Goal: Information Seeking & Learning: Check status

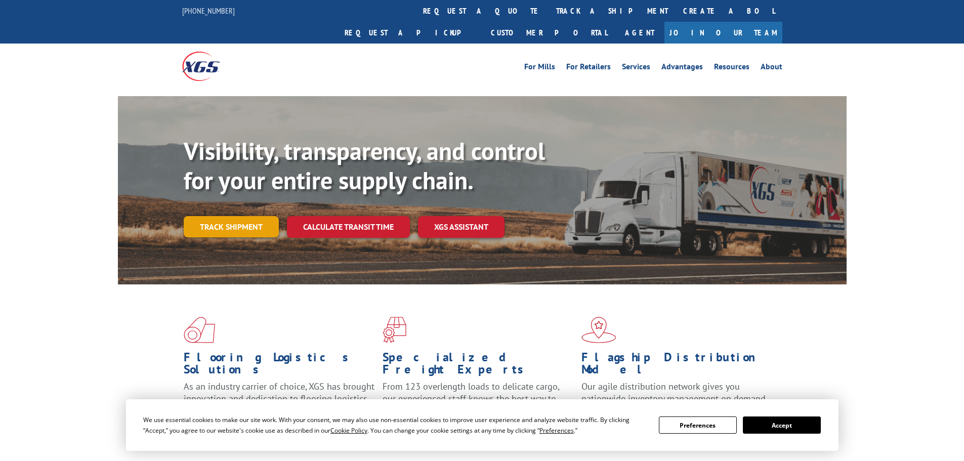
click at [212, 216] on link "Track shipment" at bounding box center [231, 226] width 95 height 21
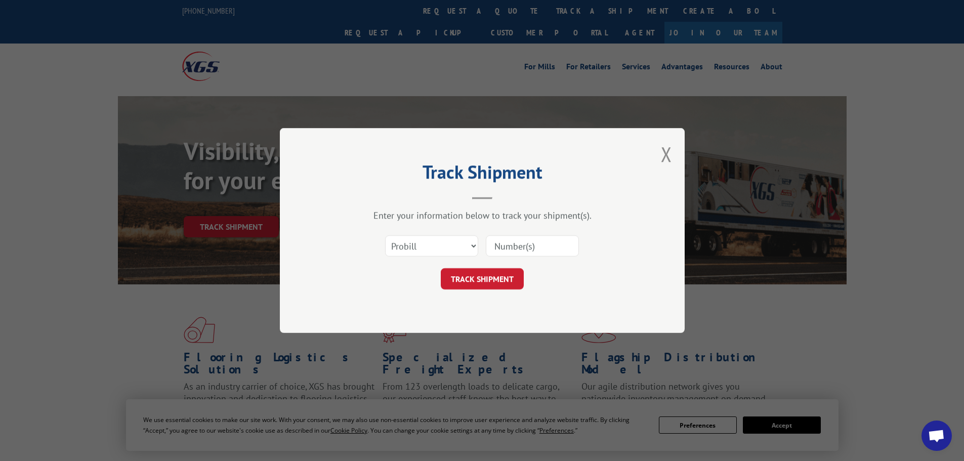
click at [524, 242] on input at bounding box center [532, 245] width 93 height 21
type input "17553356"
click at [484, 278] on button "TRACK SHIPMENT" at bounding box center [482, 278] width 83 height 21
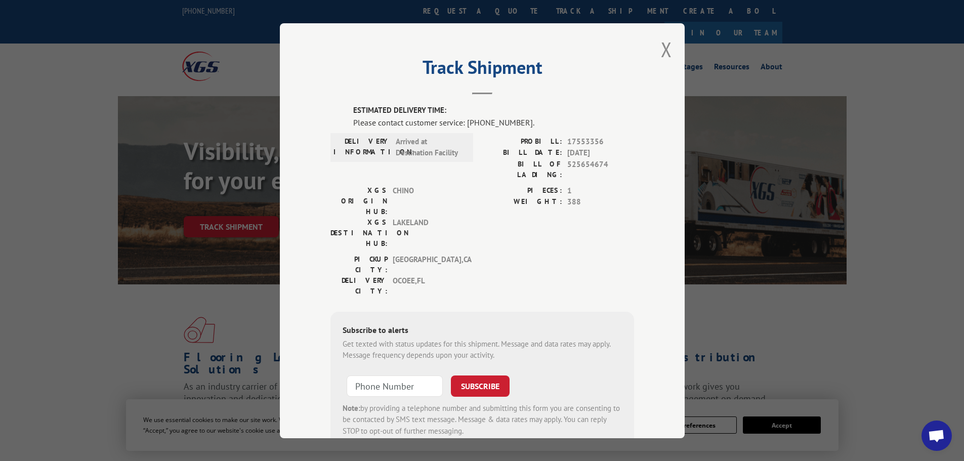
drag, startPoint x: 663, startPoint y: 52, endPoint x: 623, endPoint y: 79, distance: 48.0
click at [662, 54] on button "Close modal" at bounding box center [666, 49] width 11 height 27
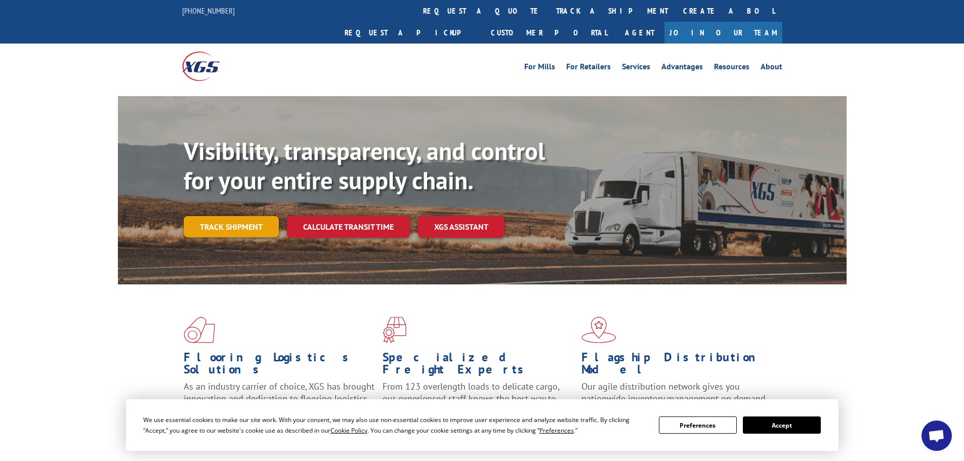
click at [216, 216] on link "Track shipment" at bounding box center [231, 226] width 95 height 21
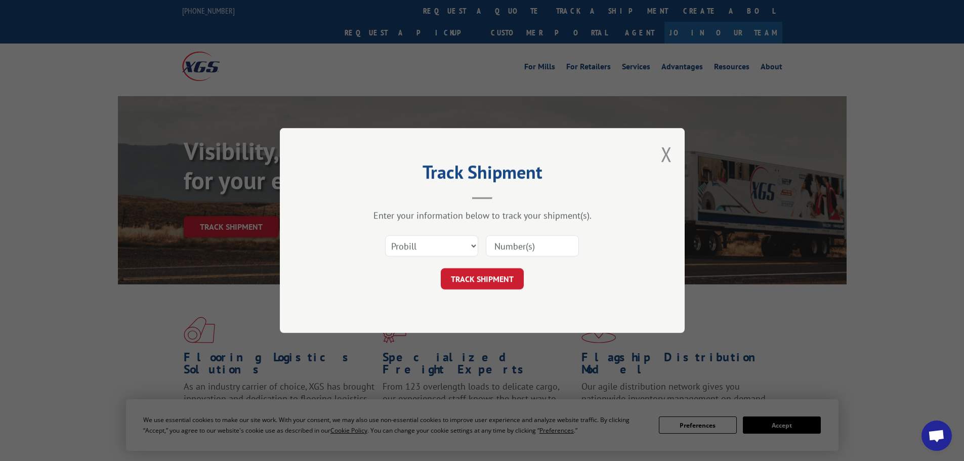
click at [520, 243] on input at bounding box center [532, 245] width 93 height 21
type input "17409260"
click button "TRACK SHIPMENT" at bounding box center [482, 278] width 83 height 21
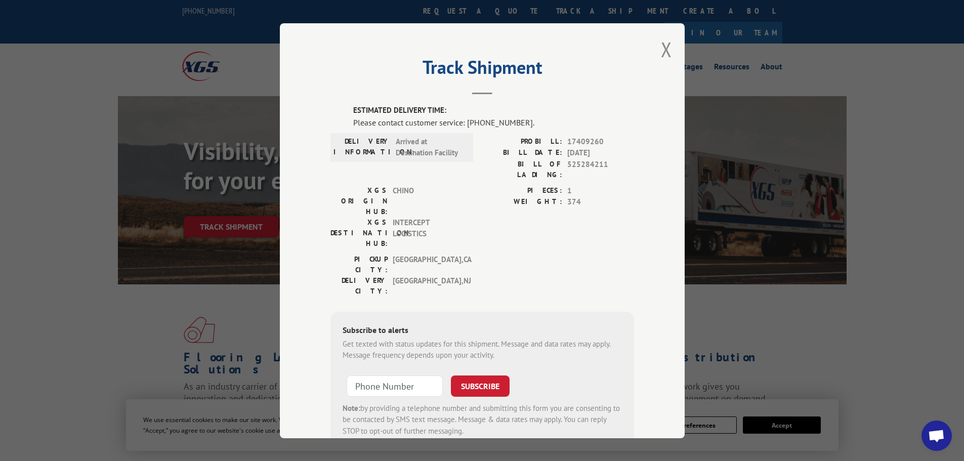
click at [661, 49] on button "Close modal" at bounding box center [666, 49] width 11 height 27
